Goal: Task Accomplishment & Management: Use online tool/utility

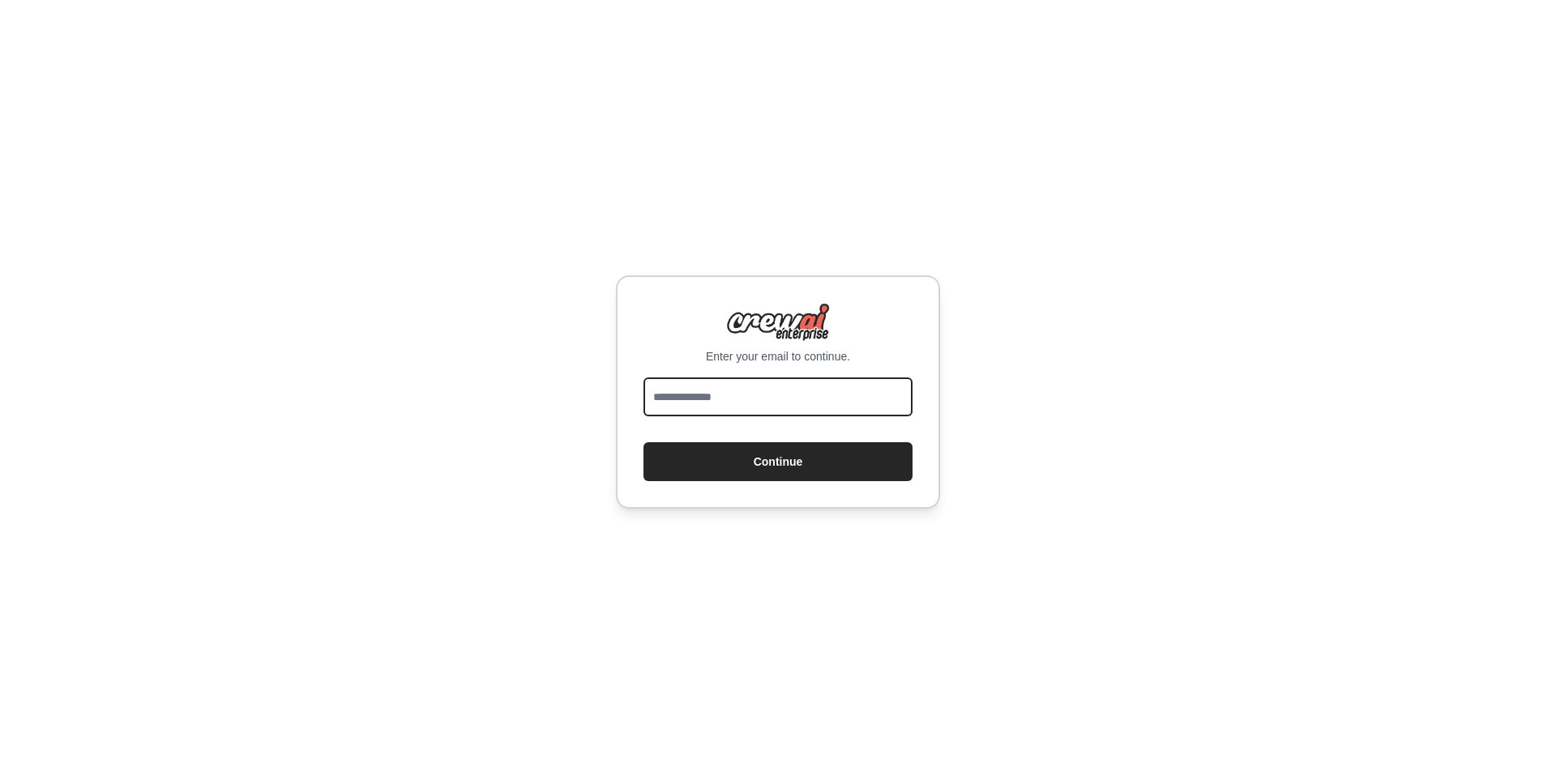
click at [715, 399] on input "email" at bounding box center [778, 397] width 269 height 39
click at [661, 439] on form "Continue" at bounding box center [778, 429] width 269 height 104
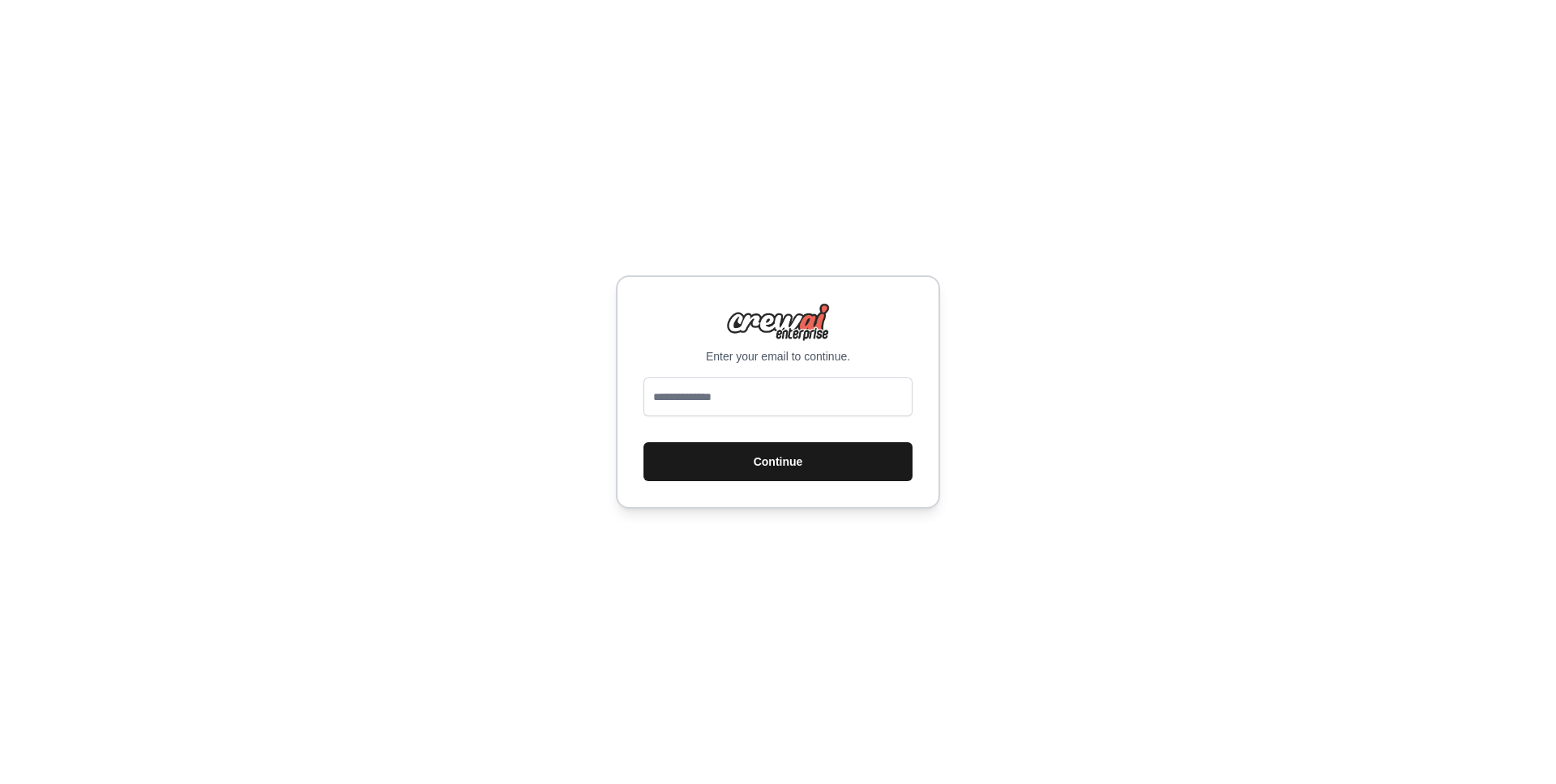
click at [743, 450] on button "Continue" at bounding box center [778, 461] width 269 height 39
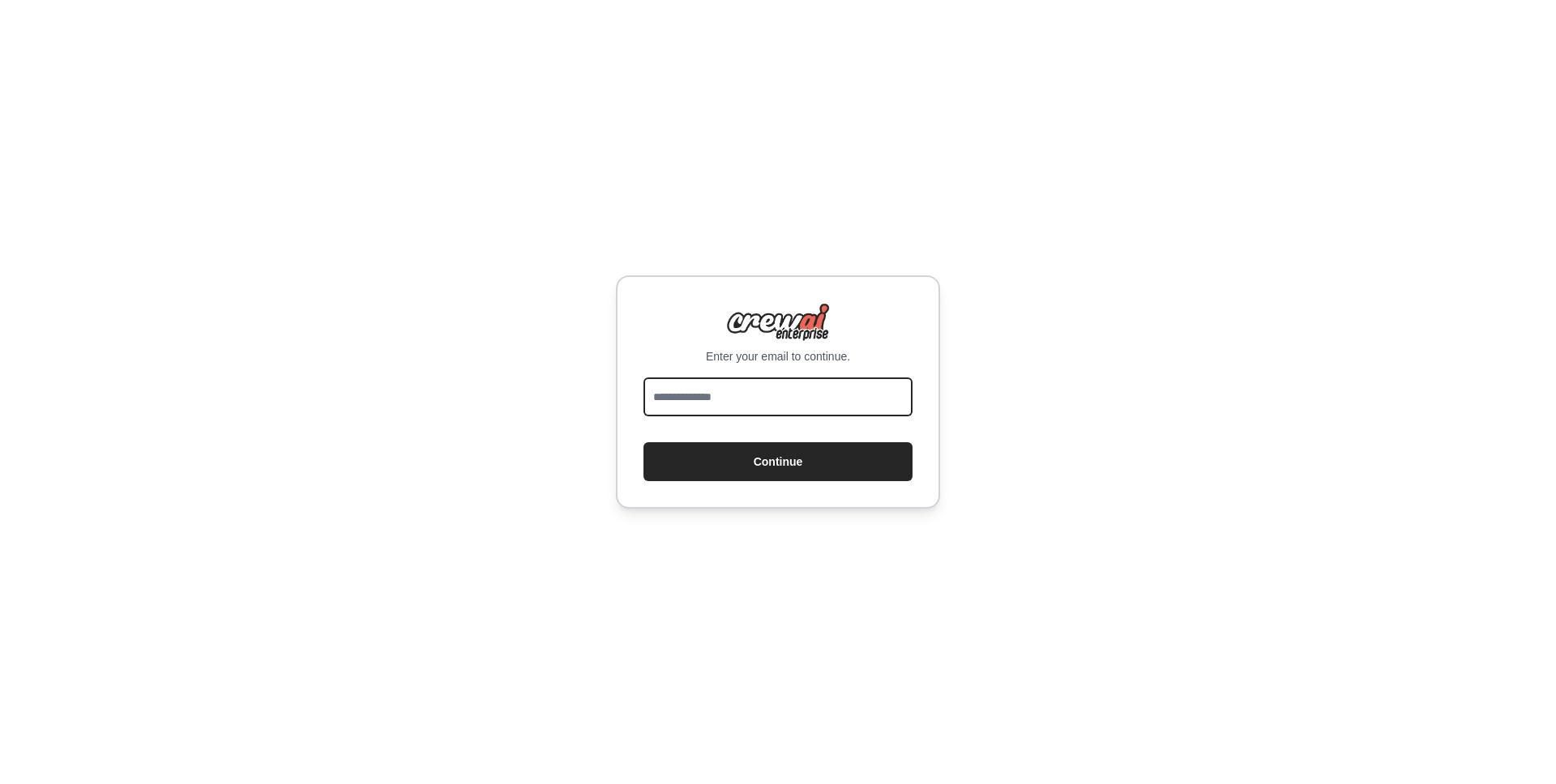
click at [761, 378] on input "email" at bounding box center [778, 397] width 269 height 39
click at [758, 390] on input "email" at bounding box center [778, 397] width 269 height 39
type input "**********"
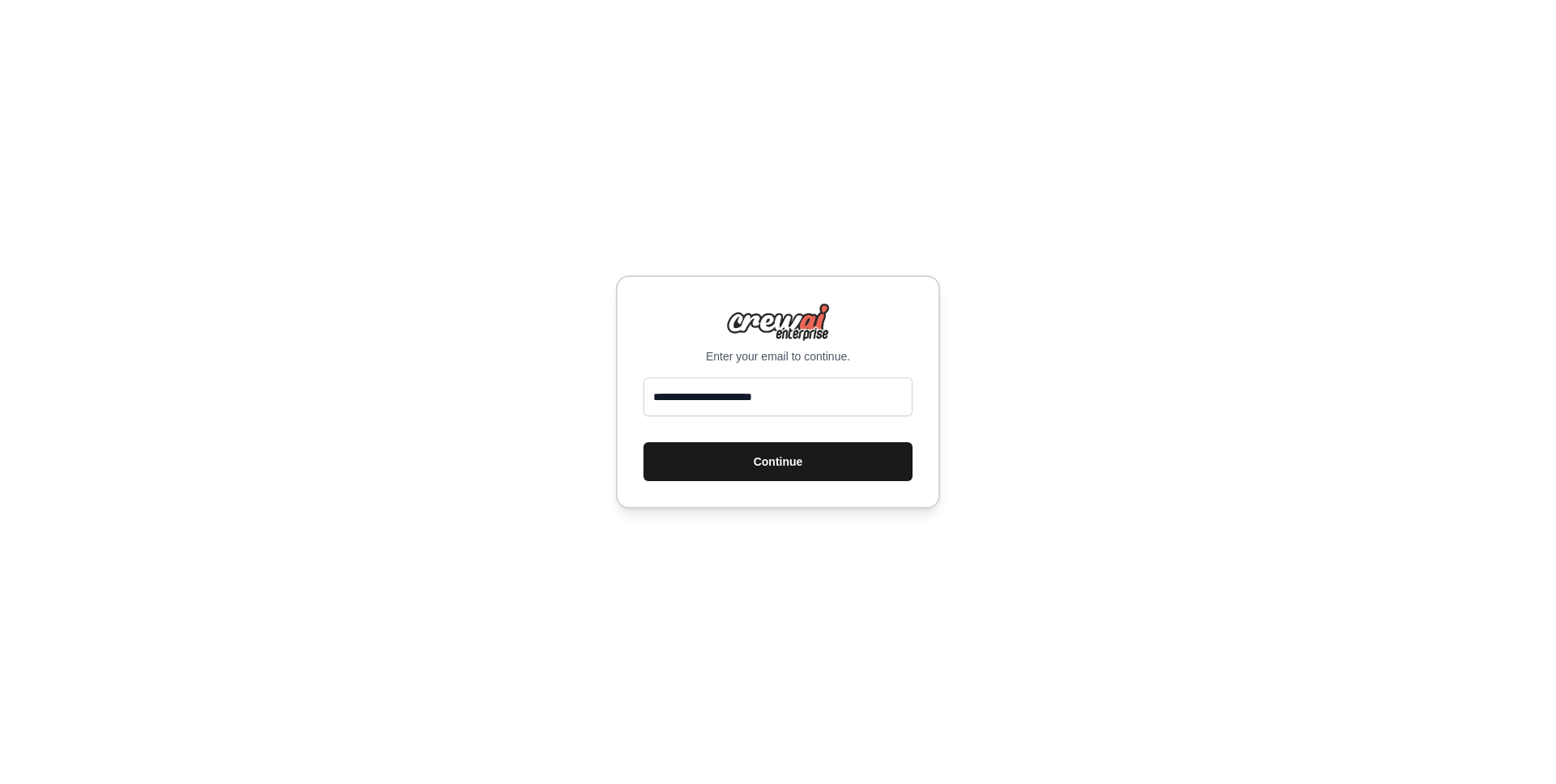
click at [744, 470] on button "Continue" at bounding box center [778, 461] width 269 height 39
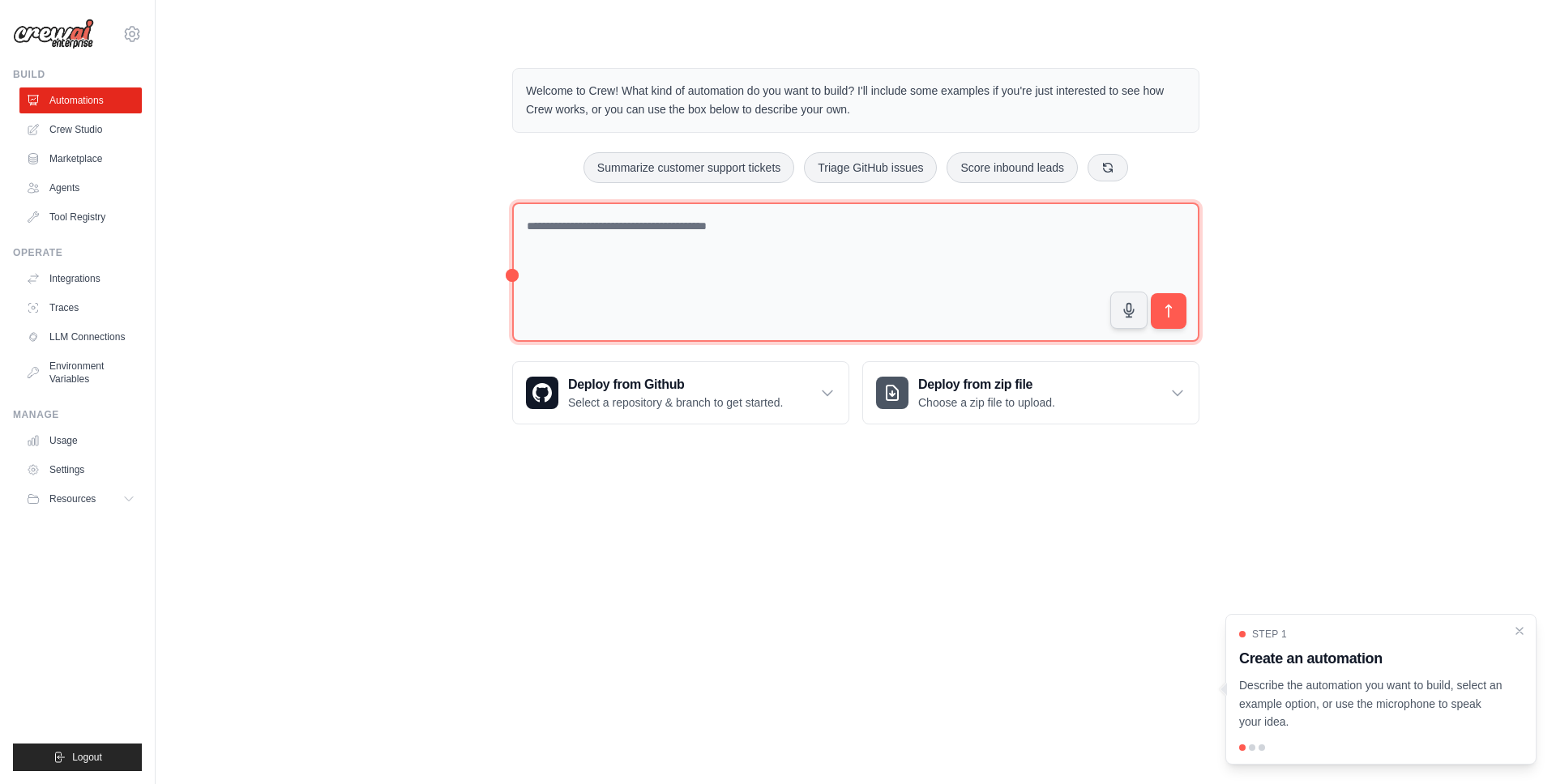
click at [664, 253] on textarea at bounding box center [856, 273] width 687 height 141
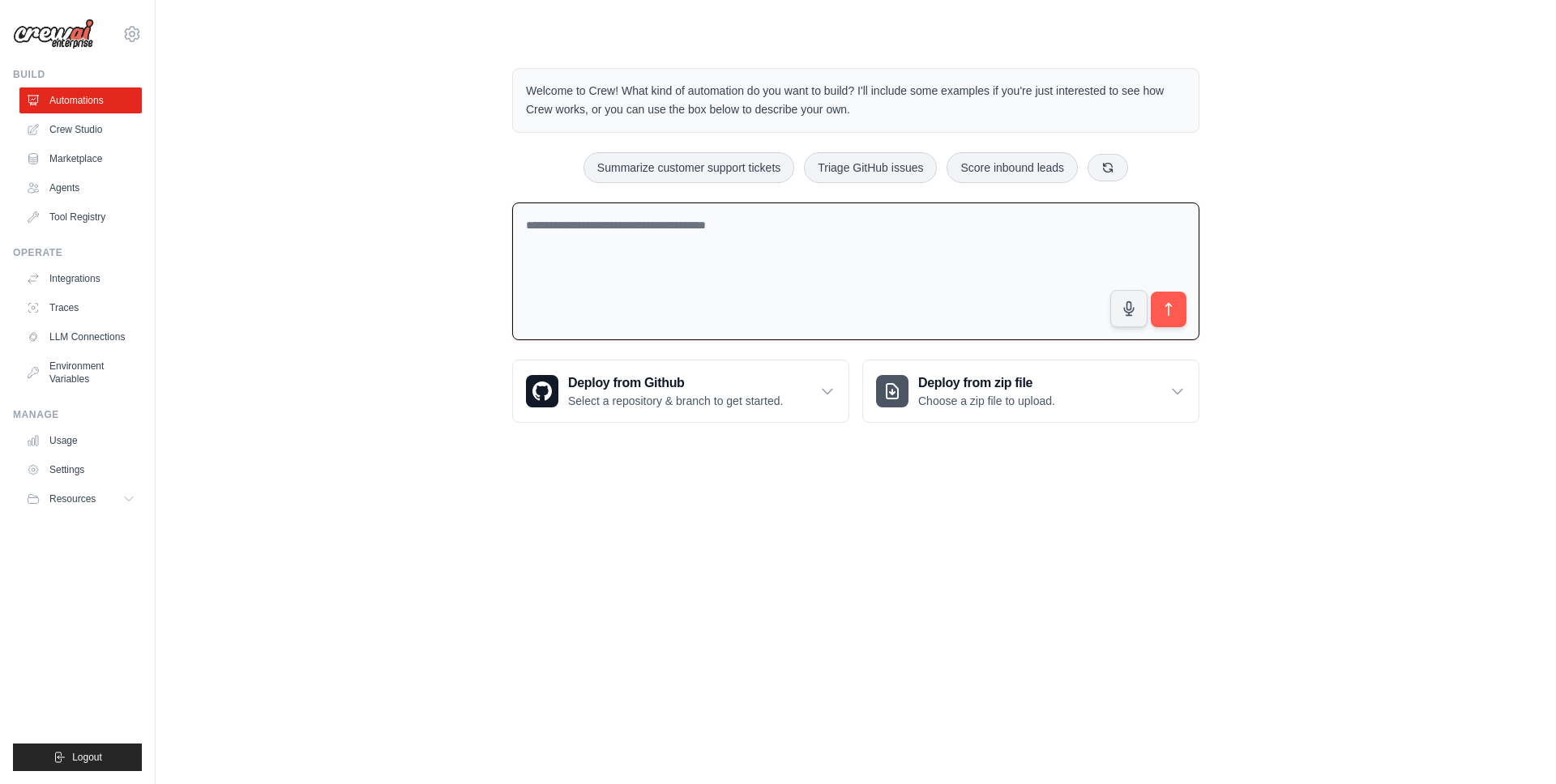
click at [1015, 250] on textarea at bounding box center [856, 272] width 687 height 139
type textarea "*"
click at [1132, 307] on icon "button" at bounding box center [1129, 308] width 17 height 17
click at [1135, 307] on circle "button" at bounding box center [1129, 308] width 15 height 15
click at [1006, 248] on textarea "**********" at bounding box center [856, 272] width 687 height 139
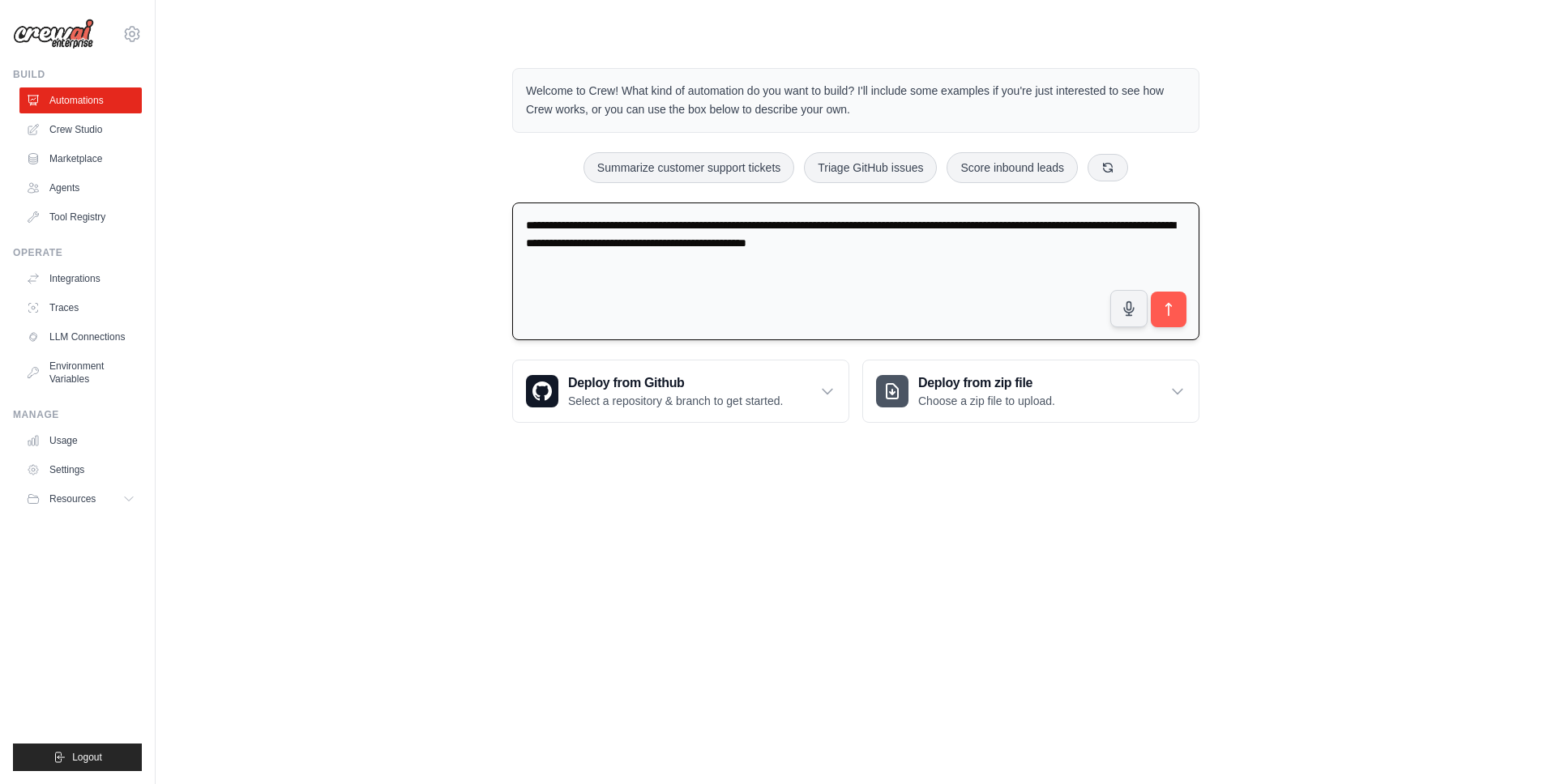
type textarea "**********"
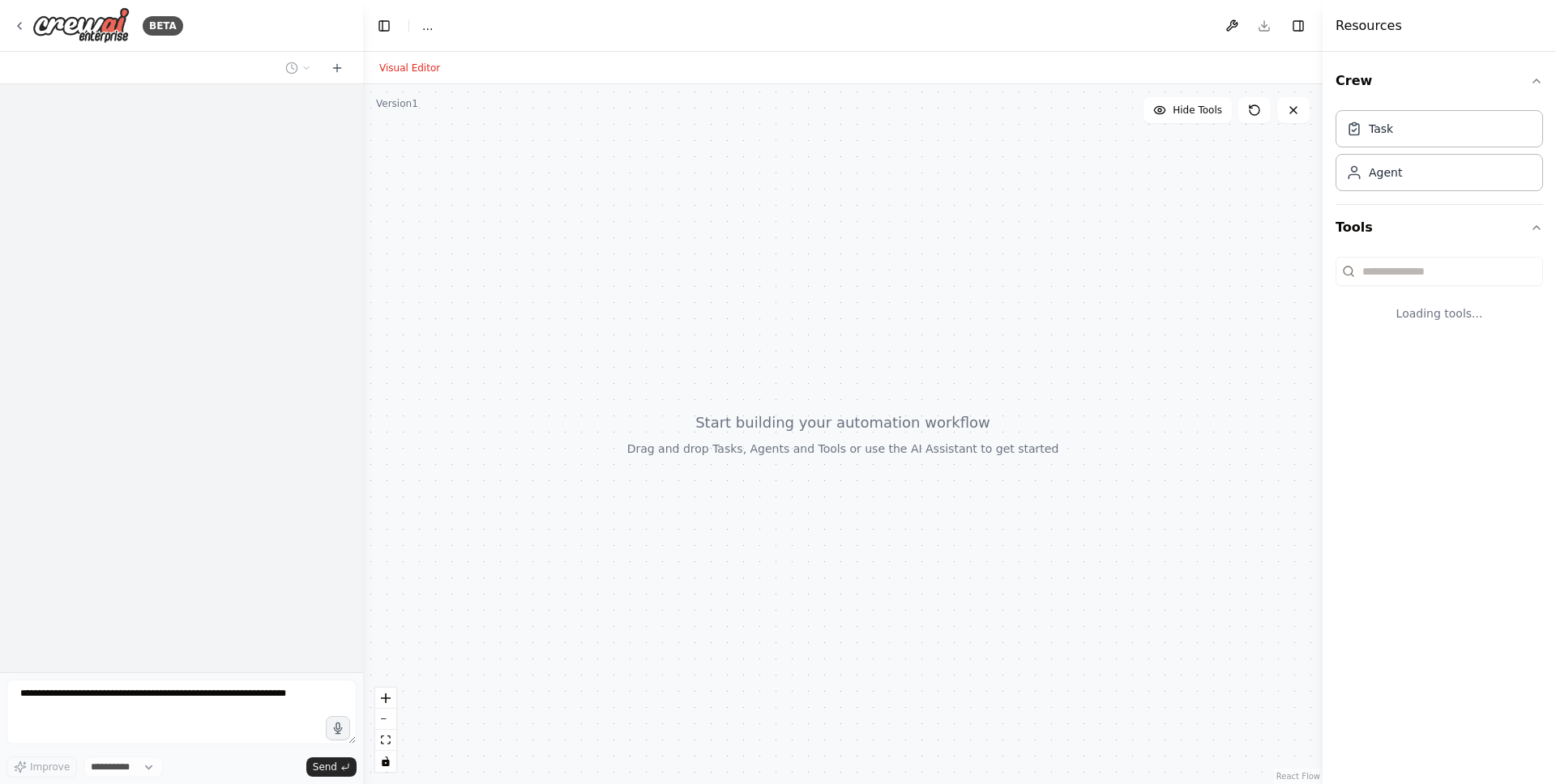
select select "****"
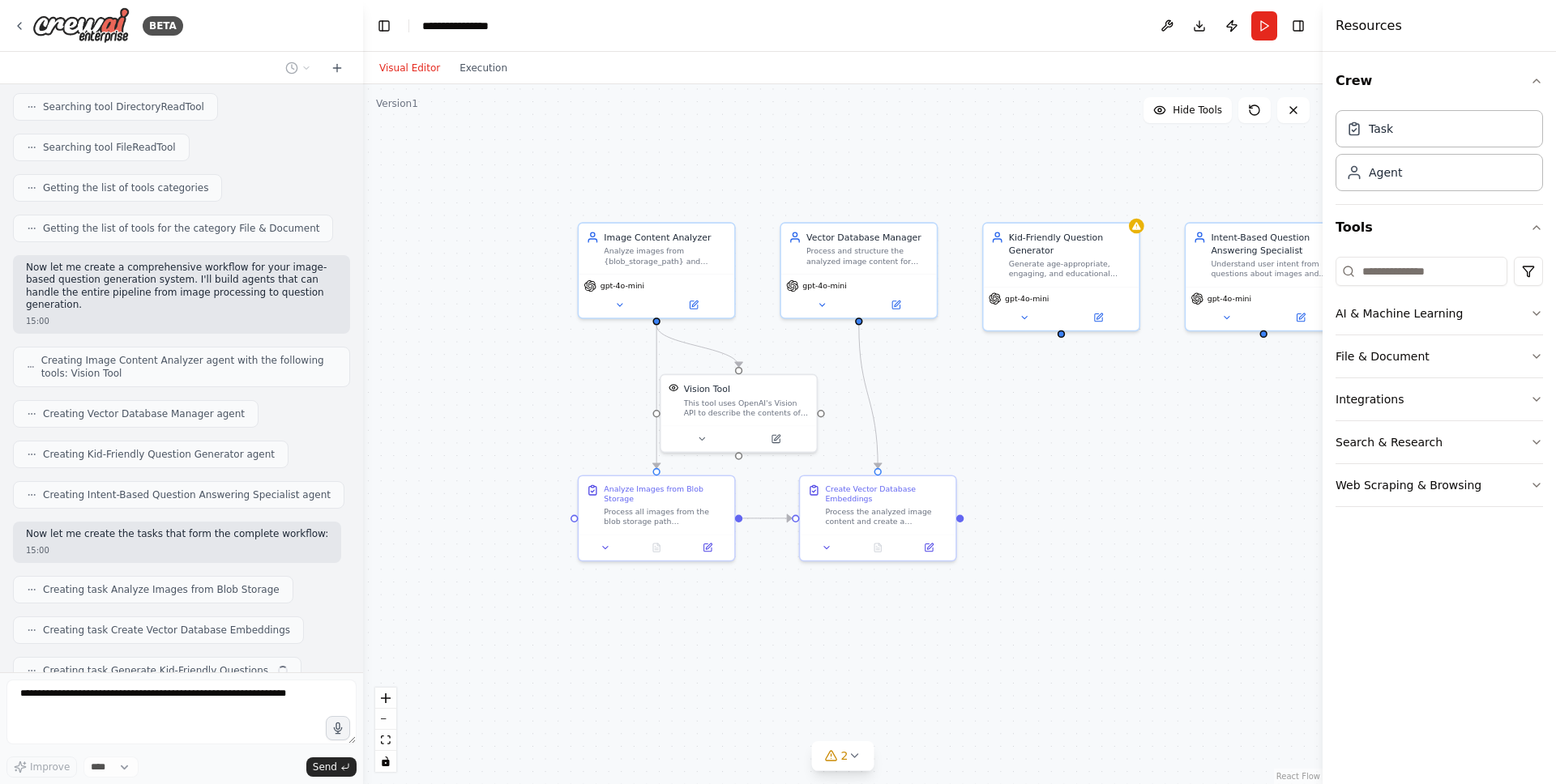
scroll to position [540, 0]
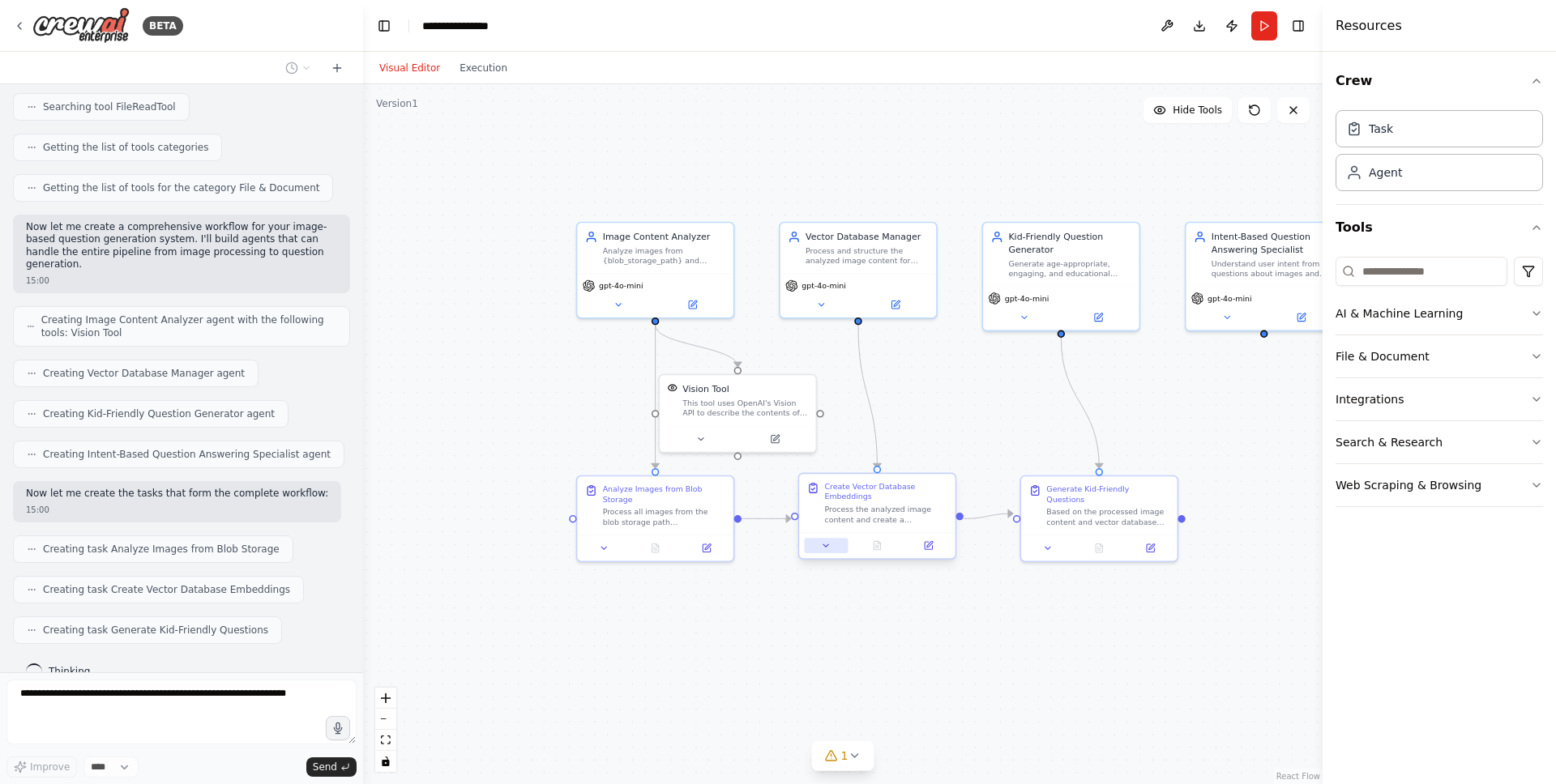
click at [828, 554] on div at bounding box center [877, 545] width 156 height 26
click at [825, 545] on button at bounding box center [820, 545] width 44 height 16
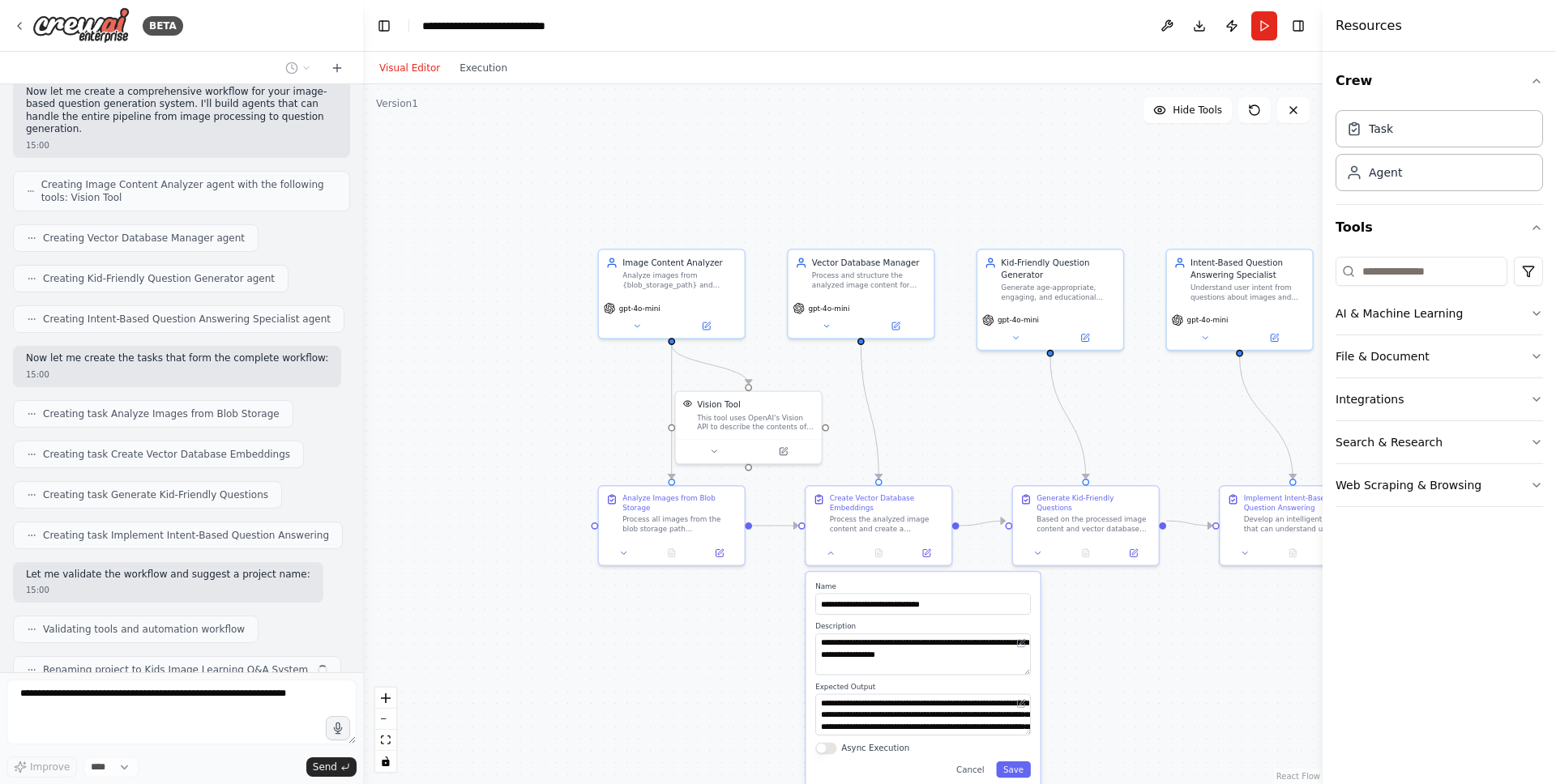
scroll to position [715, 0]
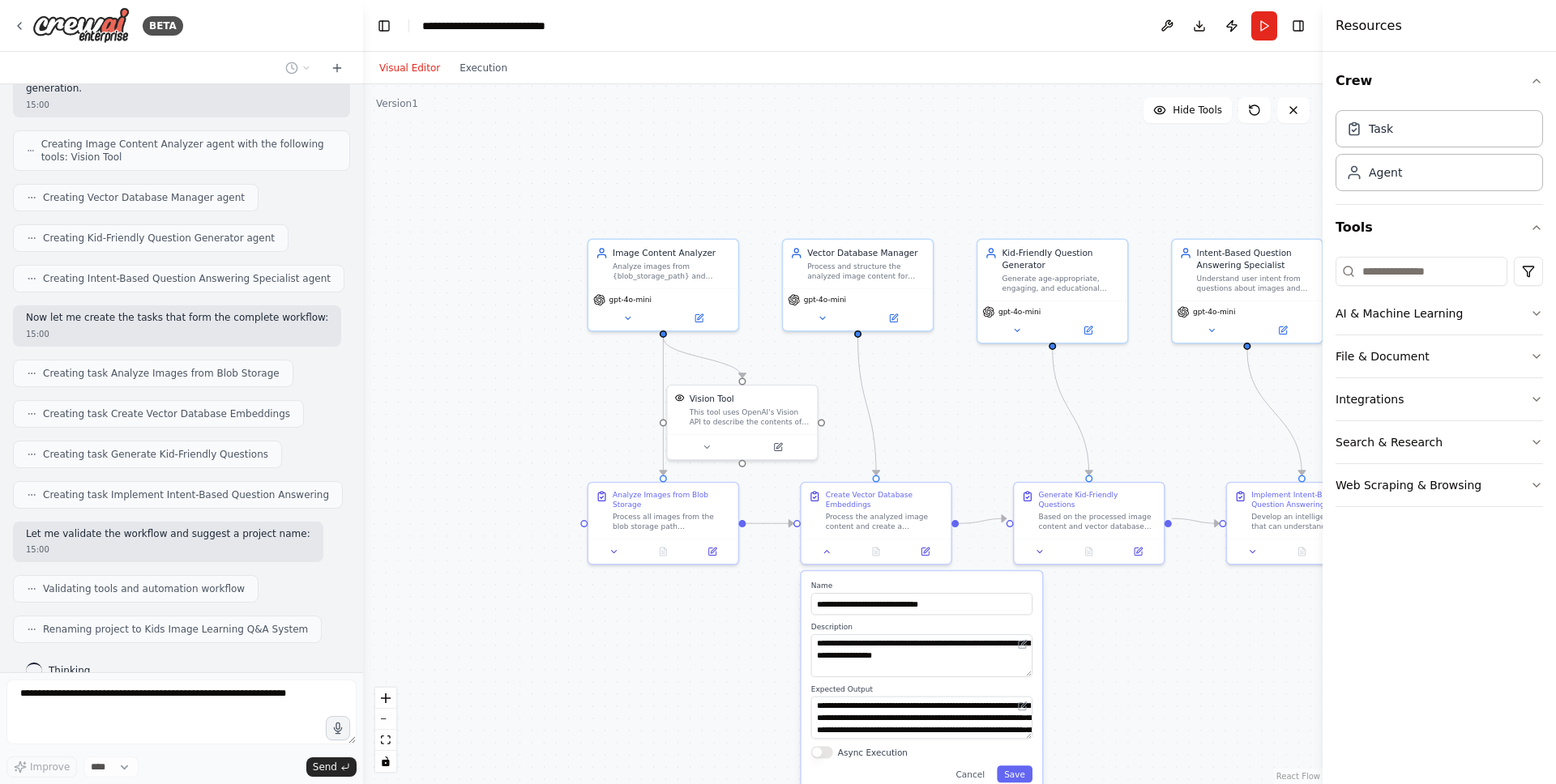
click at [827, 755] on button "Async Execution" at bounding box center [822, 752] width 22 height 12
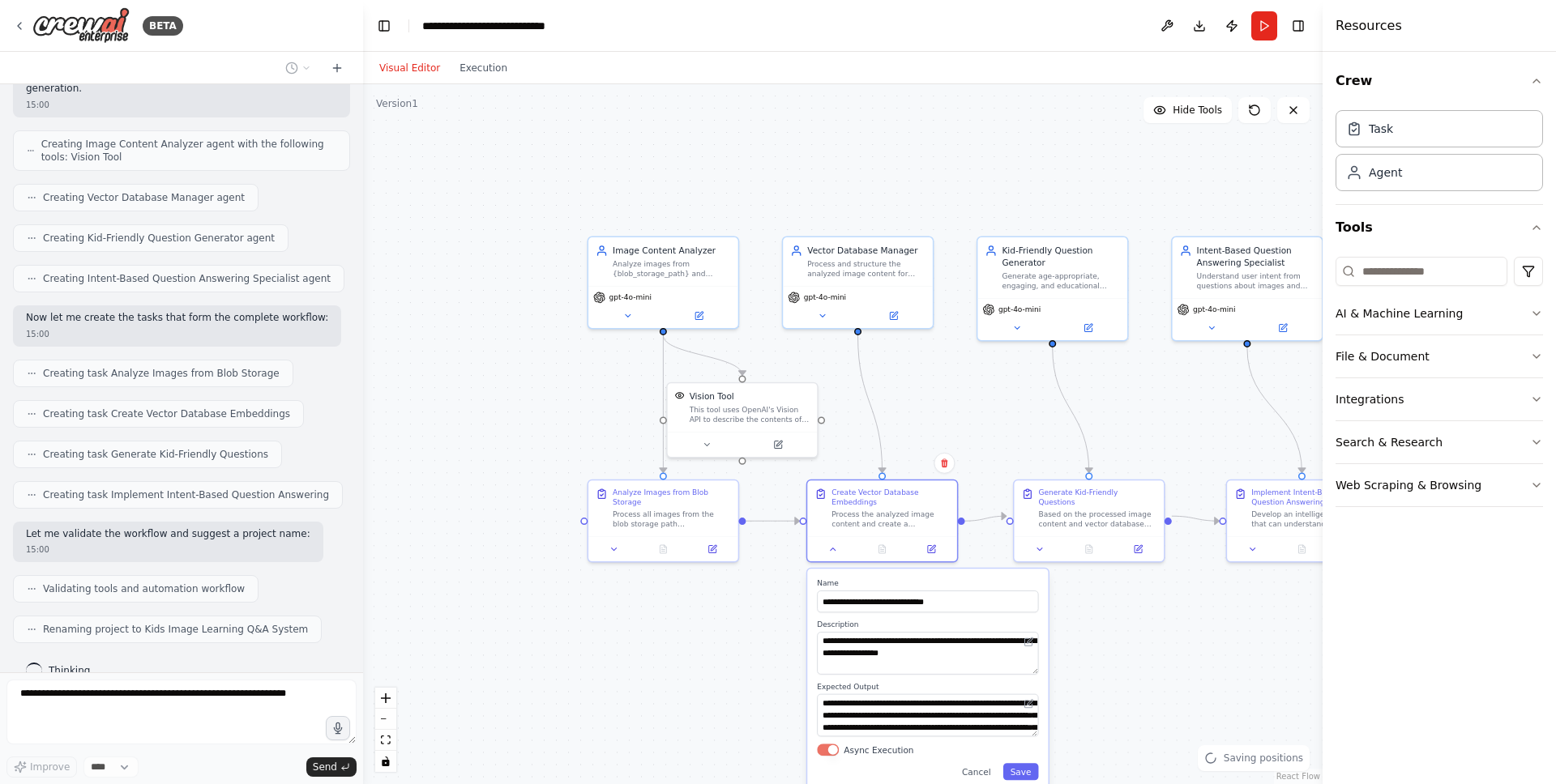
click at [1103, 619] on div ".deletable-edge-delete-btn { width: 20px; height: 20px; border: 0px solid #ffff…" at bounding box center [843, 434] width 960 height 700
click at [832, 543] on icon at bounding box center [833, 547] width 10 height 10
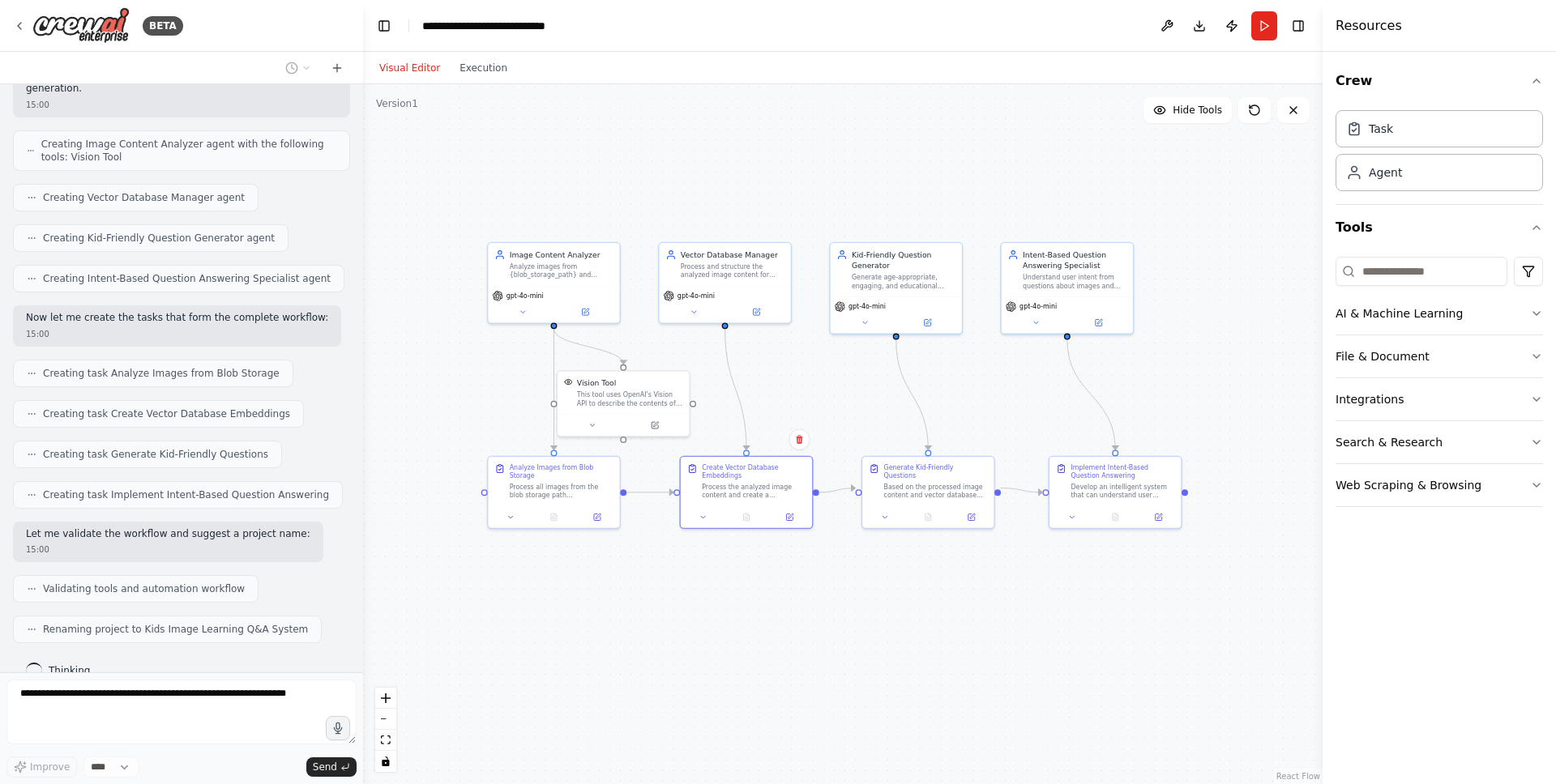
drag, startPoint x: 1126, startPoint y: 571, endPoint x: 984, endPoint y: 539, distance: 145.6
click at [984, 539] on div ".deletable-edge-delete-btn { width: 20px; height: 20px; border: 0px solid #ffff…" at bounding box center [843, 434] width 960 height 700
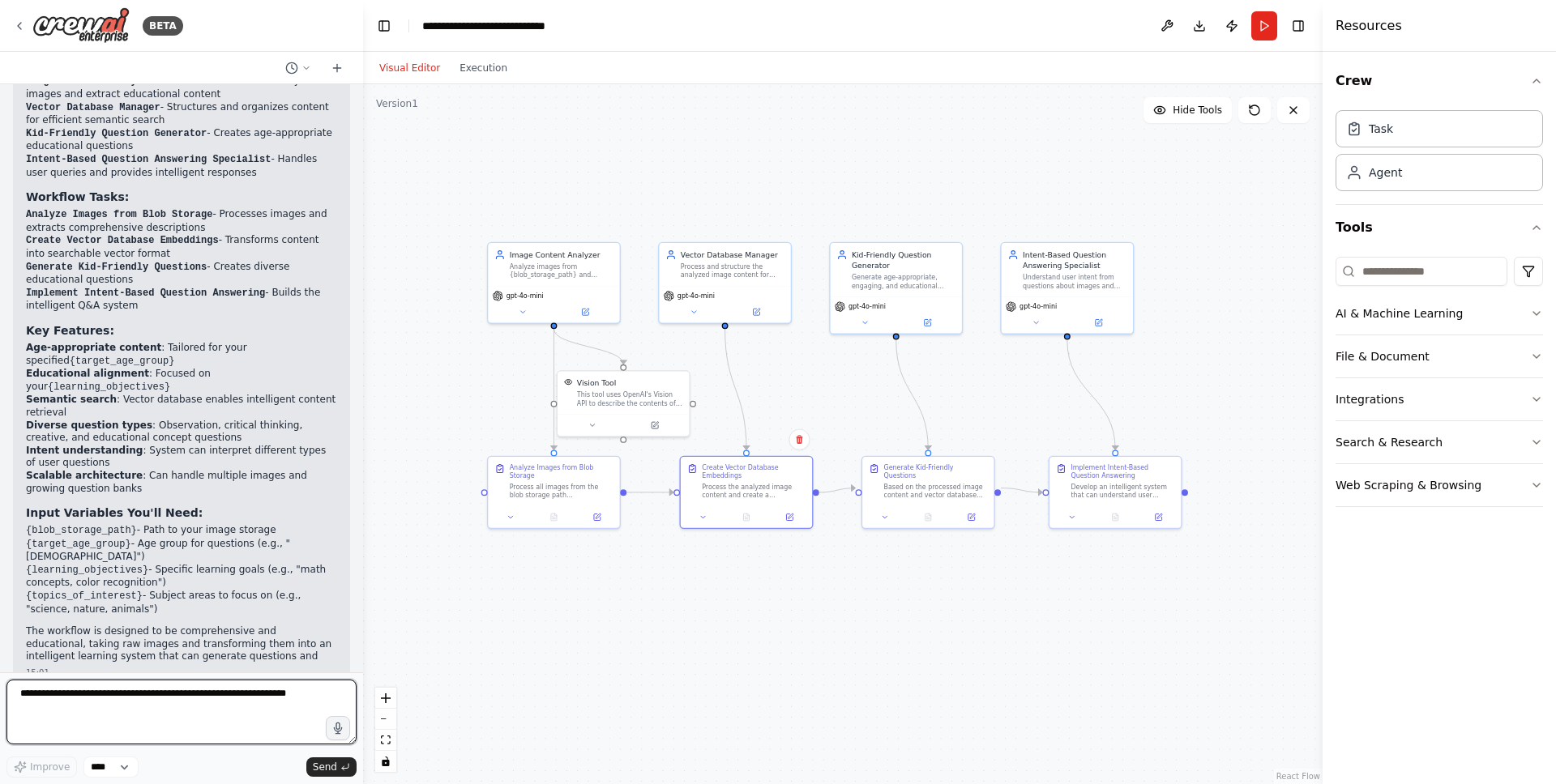
scroll to position [1398, 0]
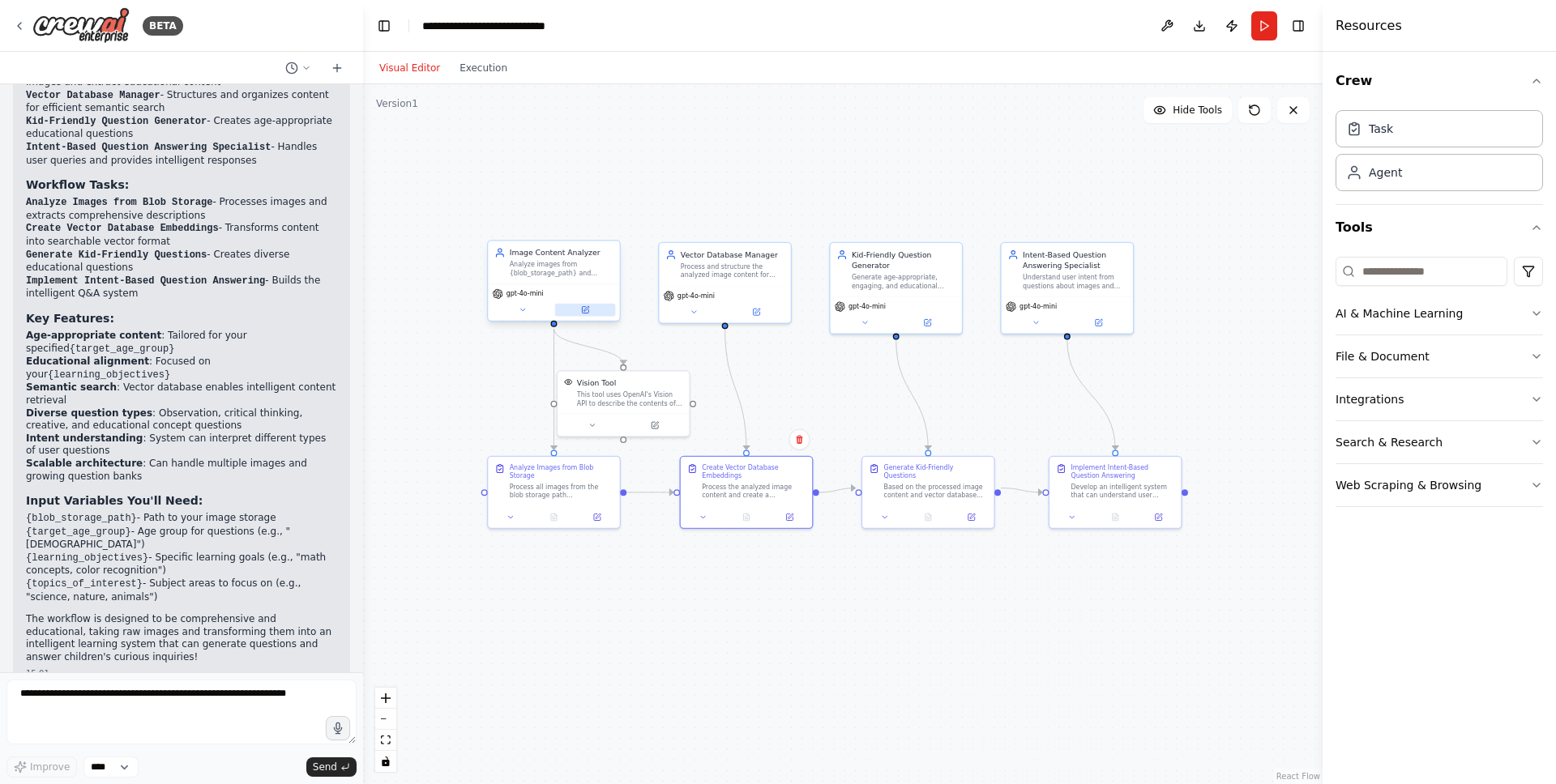
click at [588, 313] on icon at bounding box center [585, 309] width 9 height 9
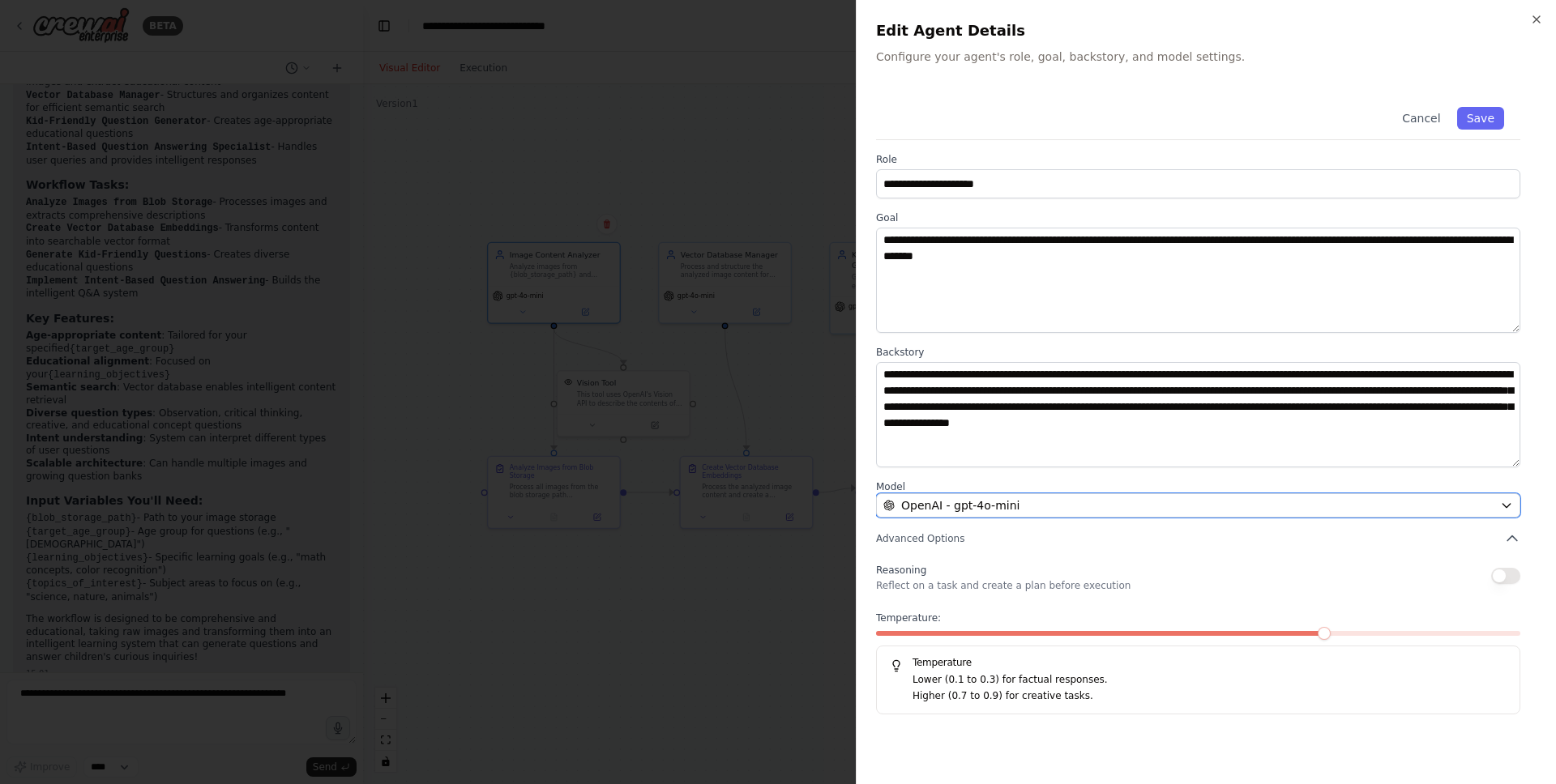
click at [1257, 500] on div "OpenAI - gpt-4o-mini" at bounding box center [1188, 505] width 610 height 16
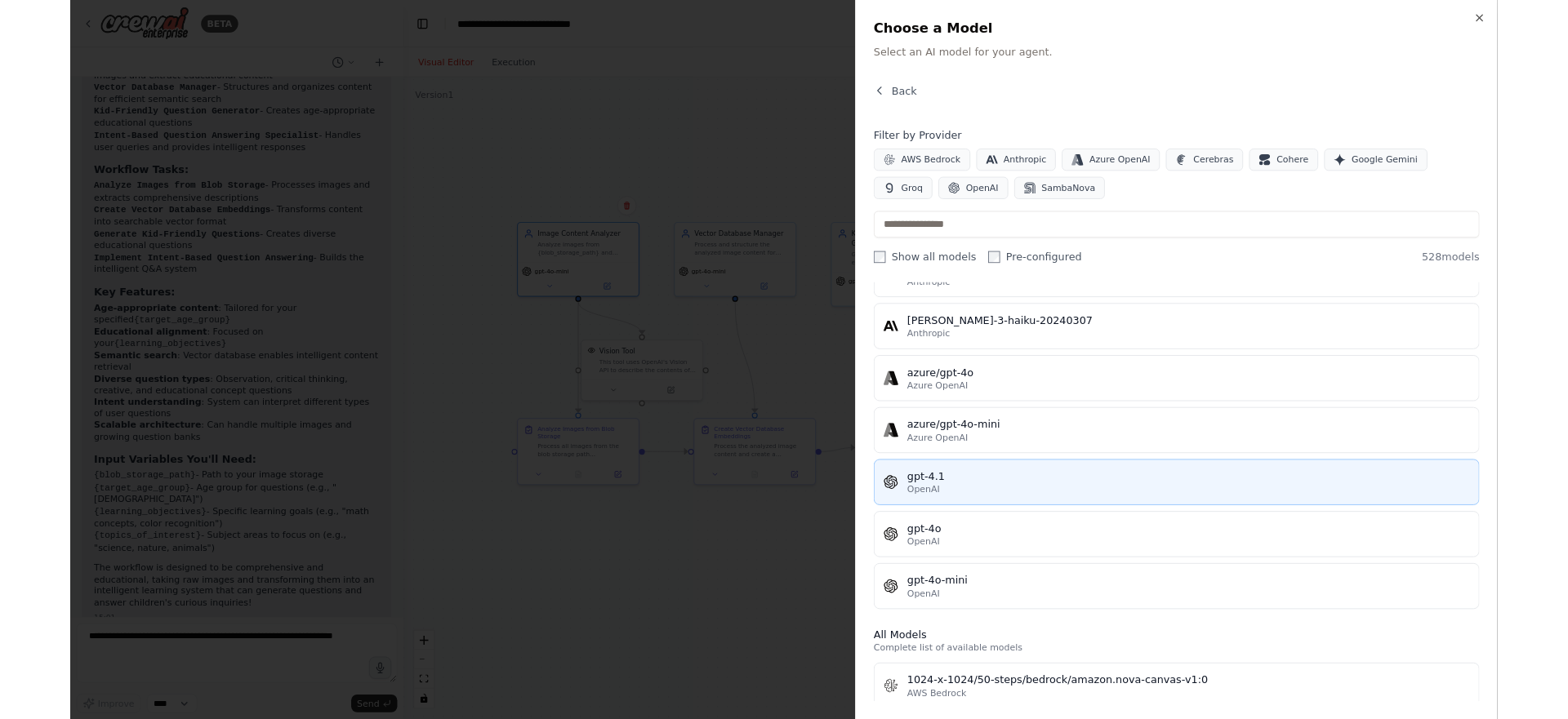
scroll to position [85, 0]
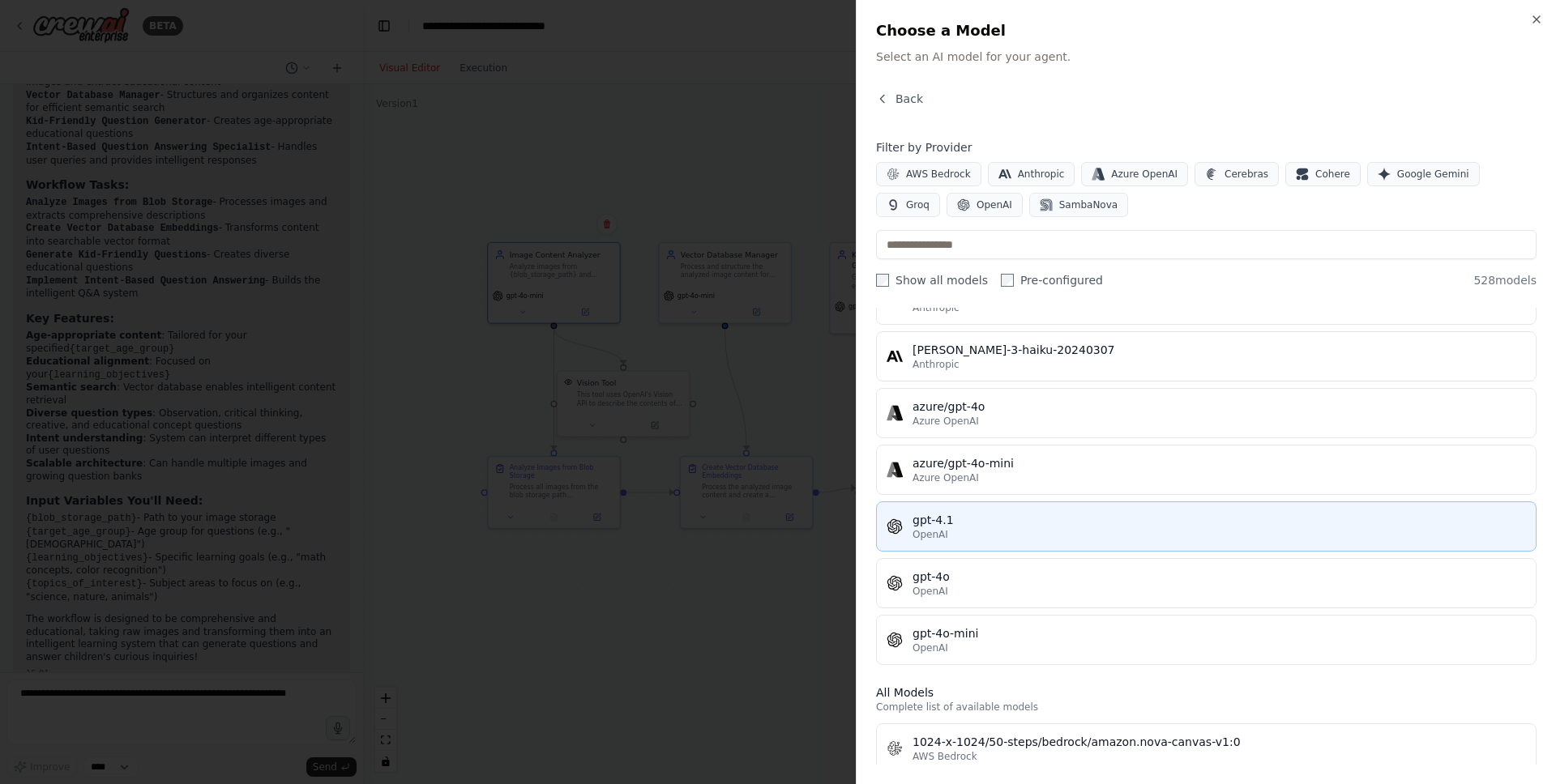
click at [985, 522] on div "gpt-4.1" at bounding box center [1219, 520] width 614 height 16
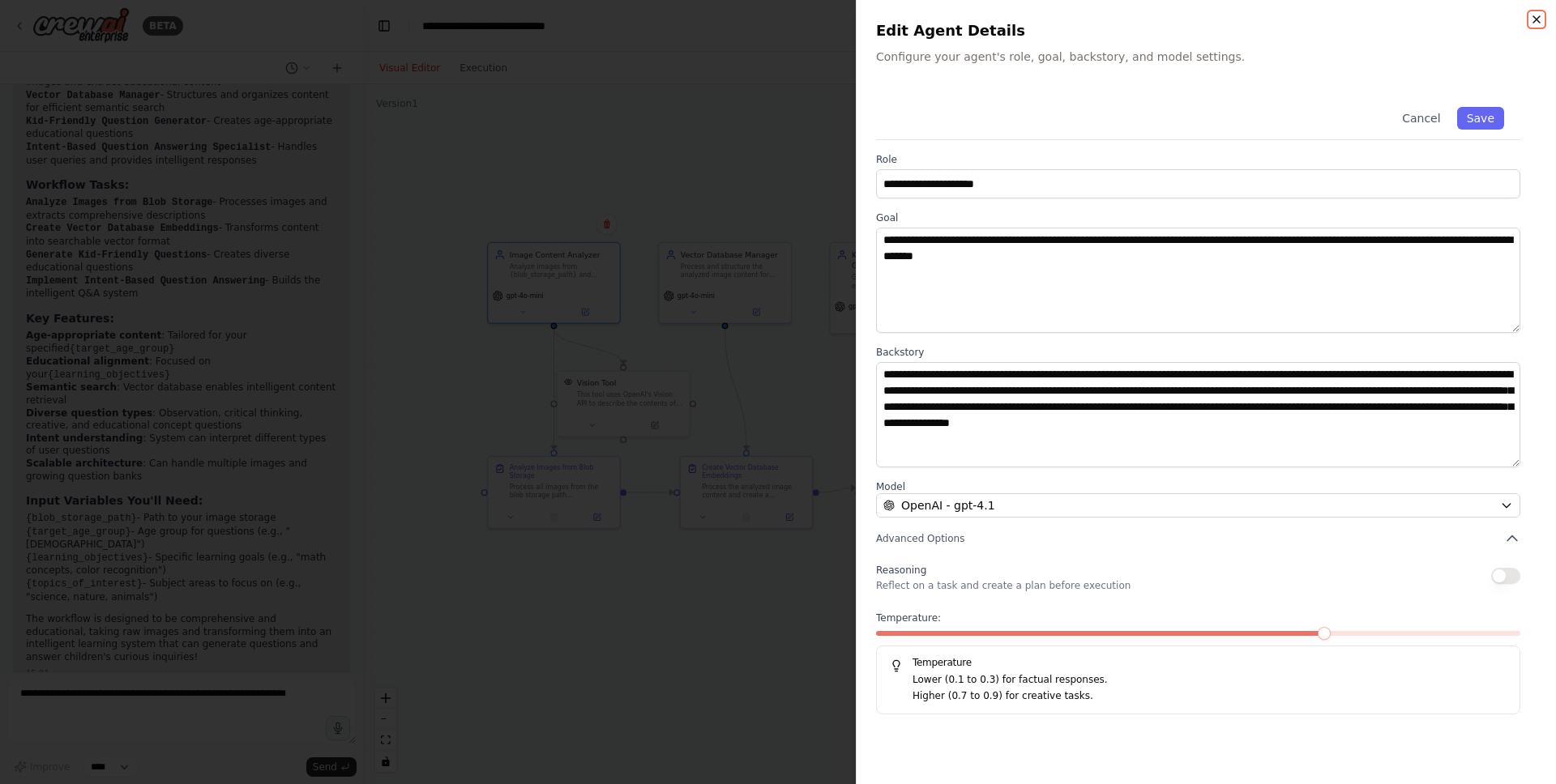
click at [1539, 16] on icon "button" at bounding box center [1537, 20] width 13 height 13
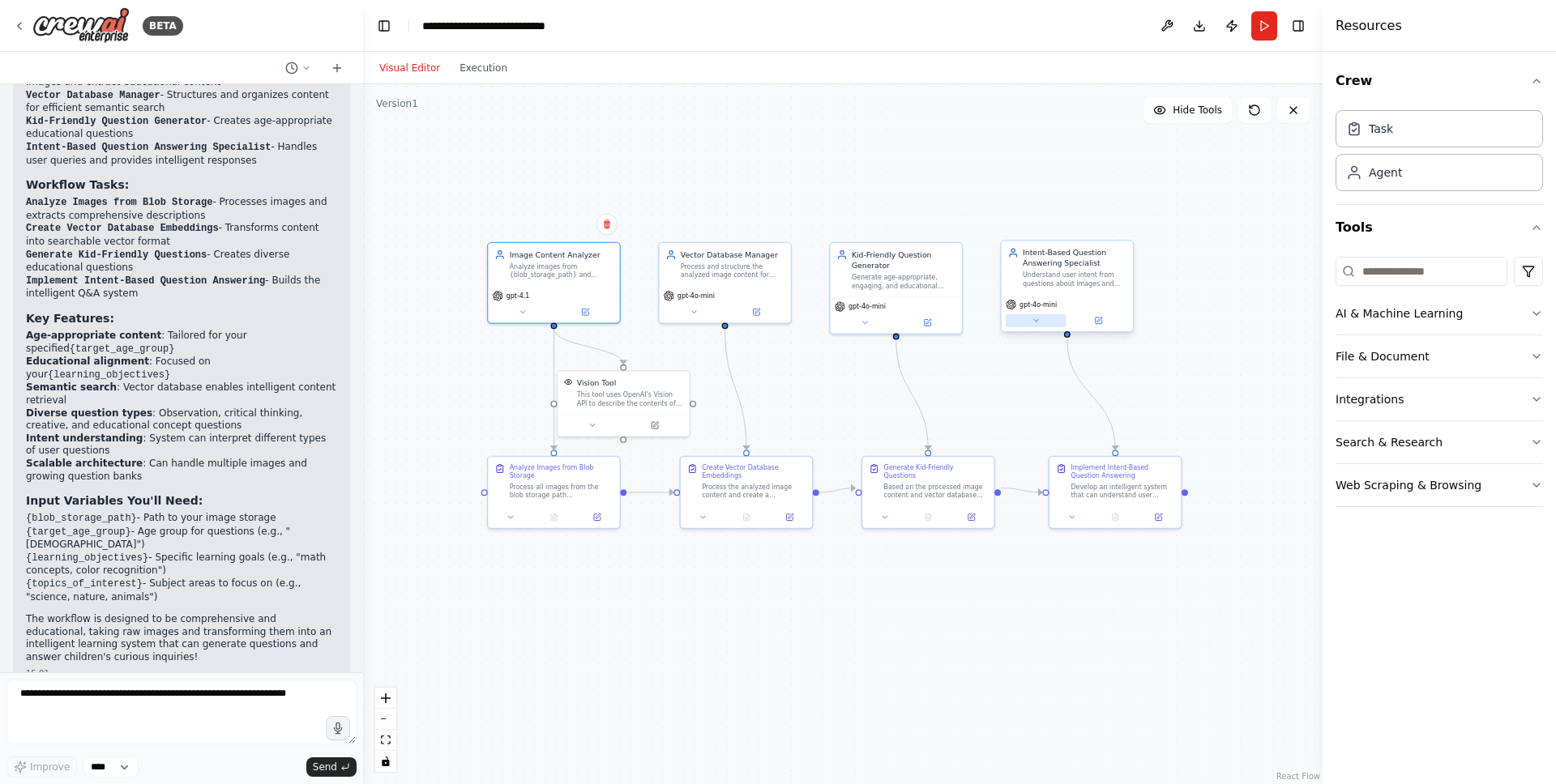
click at [1038, 320] on icon at bounding box center [1035, 320] width 9 height 9
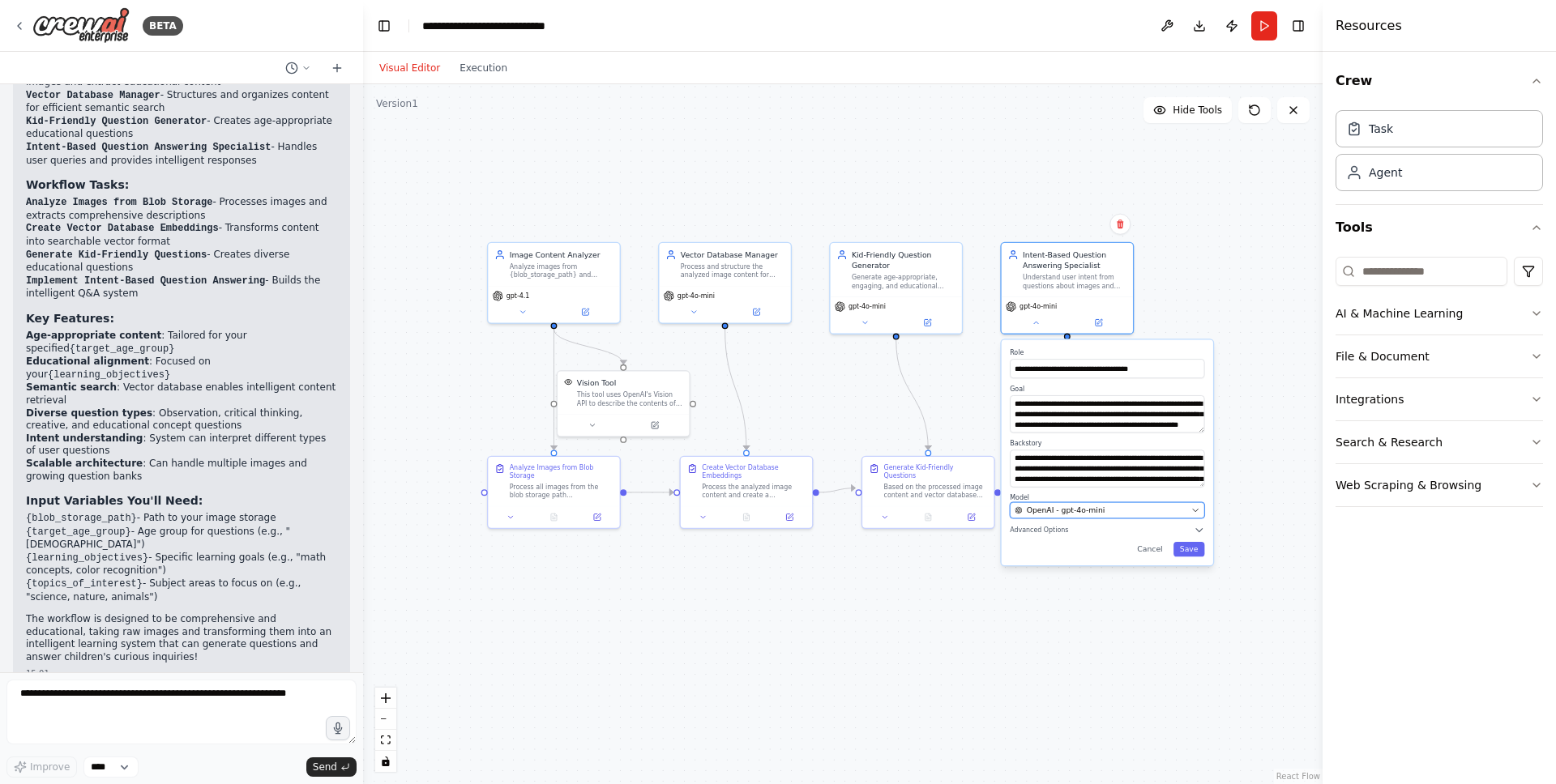
click at [1115, 511] on div "OpenAI - gpt-4o-mini" at bounding box center [1100, 510] width 172 height 11
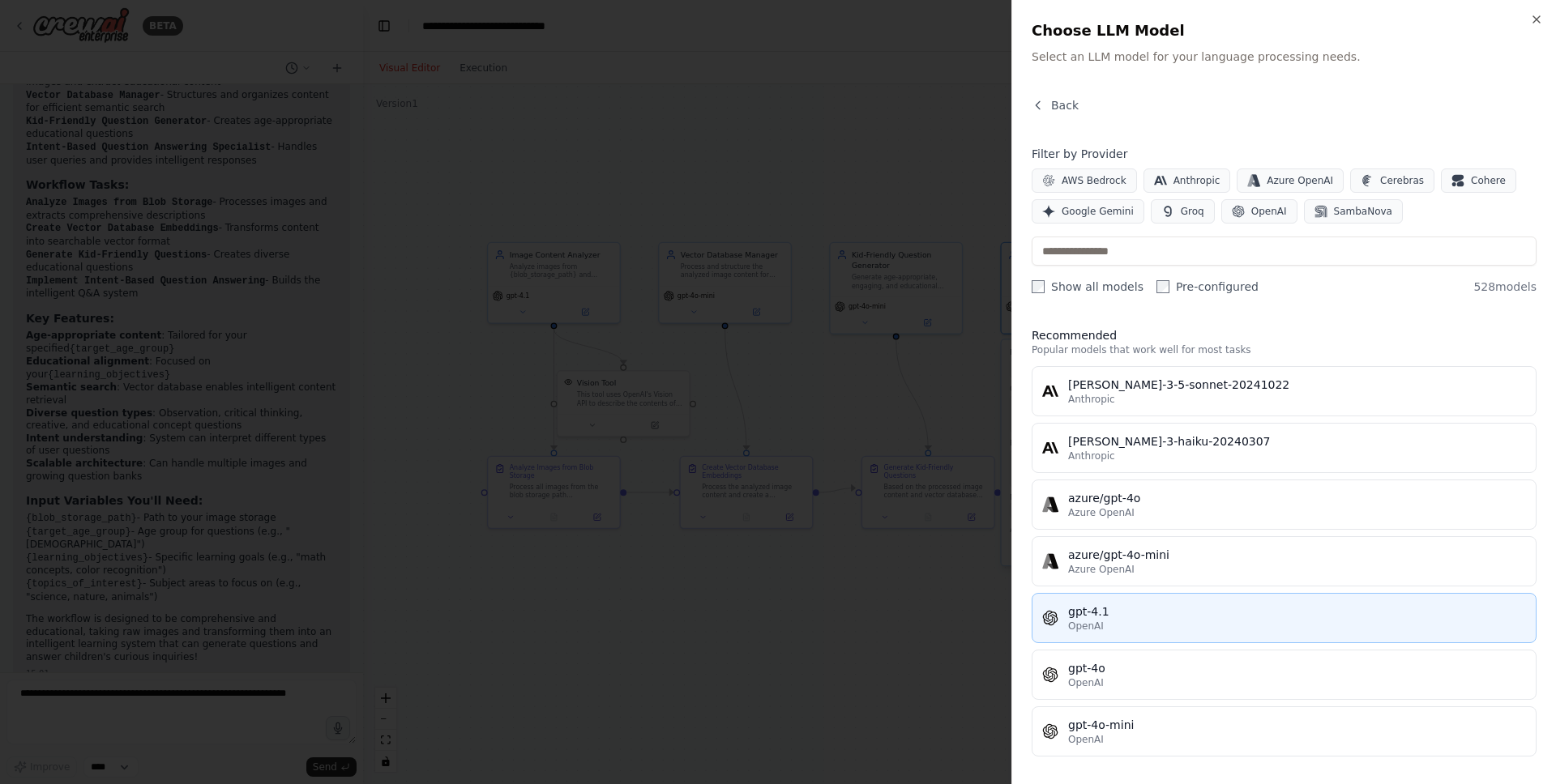
click at [1155, 632] on div "OpenAI" at bounding box center [1297, 626] width 458 height 13
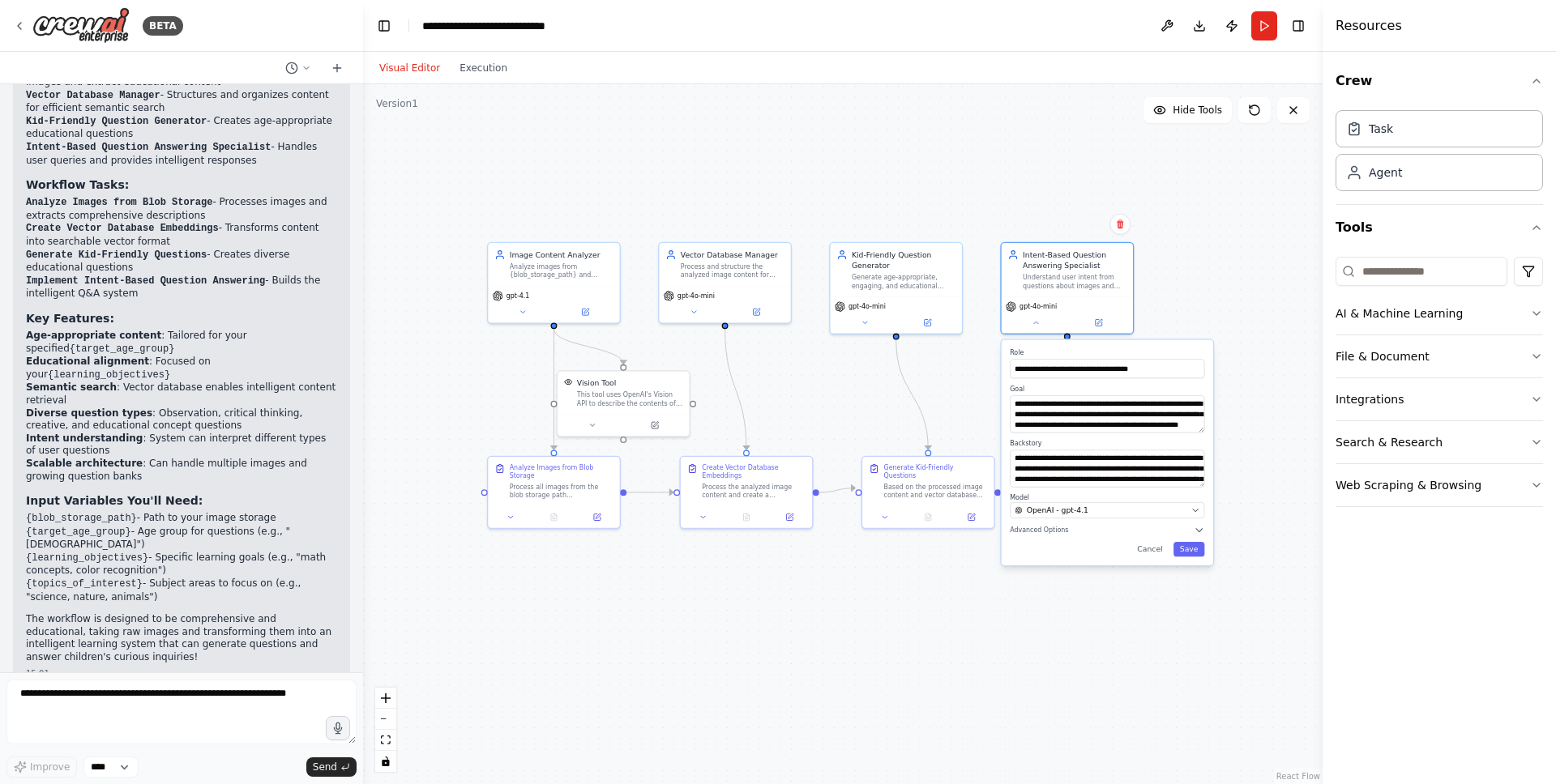
click at [1247, 402] on div ".deletable-edge-delete-btn { width: 20px; height: 20px; border: 0px solid #ffff…" at bounding box center [843, 434] width 960 height 700
click at [1183, 548] on button "Save" at bounding box center [1189, 550] width 32 height 15
